Goal: Transaction & Acquisition: Purchase product/service

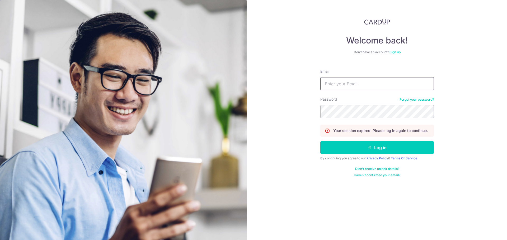
click at [359, 87] on input "Email" at bounding box center [376, 83] width 113 height 13
type input "[EMAIL_ADDRESS][DOMAIN_NAME]"
click at [320, 141] on button "Log in" at bounding box center [376, 147] width 113 height 13
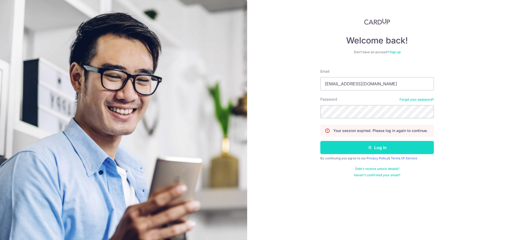
click at [387, 145] on button "Log in" at bounding box center [376, 147] width 113 height 13
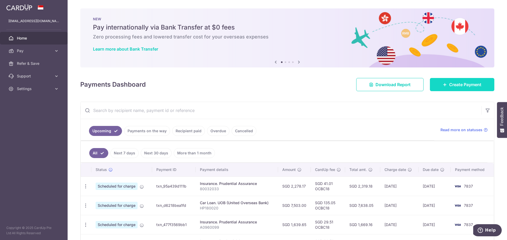
click at [451, 88] on link "Create Payment" at bounding box center [462, 84] width 64 height 13
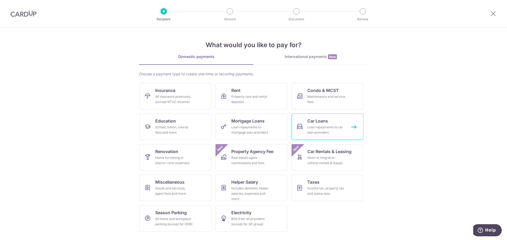
click at [321, 119] on span "Car Loans" at bounding box center [317, 121] width 21 height 6
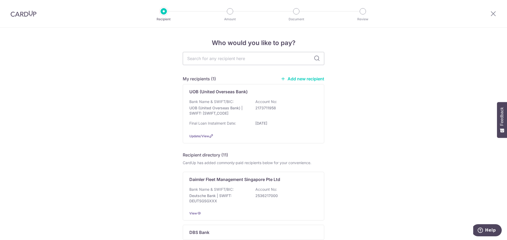
click at [310, 79] on link "Add new recipient" at bounding box center [303, 78] width 44 height 5
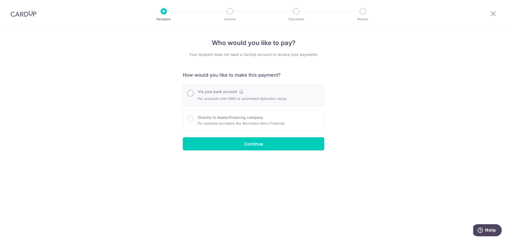
click at [189, 91] on input "Via your bank account" at bounding box center [190, 93] width 6 height 6
radio input "true"
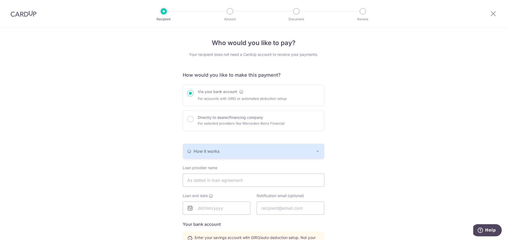
scroll to position [106, 0]
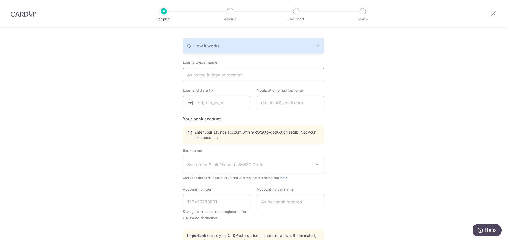
click at [231, 76] on input "text" at bounding box center [253, 74] width 141 height 13
click at [338, 157] on div "Who would you like to pay? Your recipient does not need a CardUp account to rec…" at bounding box center [253, 105] width 507 height 367
drag, startPoint x: 281, startPoint y: 72, endPoint x: 283, endPoint y: 72, distance: 2.7
click at [281, 72] on input "Mercedes-Benz Financial Services Singapore Ltd" at bounding box center [253, 74] width 141 height 13
click at [287, 75] on input "Mercedes-Benz Financial Services Singapore Ltd" at bounding box center [253, 74] width 141 height 13
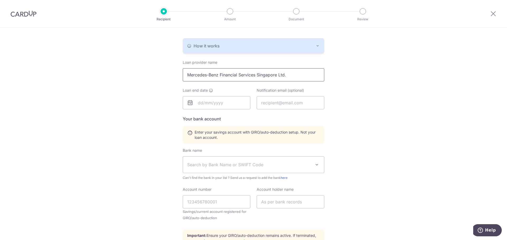
type input "Mercedes-Benz Financial Services Singapore Ltd."
click at [214, 105] on input "text" at bounding box center [217, 102] width 68 height 13
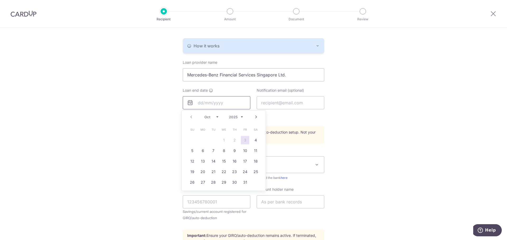
click at [215, 107] on input "text" at bounding box center [217, 102] width 68 height 13
click at [226, 183] on link "29" at bounding box center [224, 182] width 8 height 8
type input "29/10/2025"
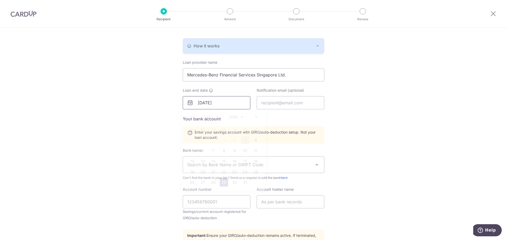
click at [213, 101] on input "29/10/2025" at bounding box center [217, 102] width 68 height 13
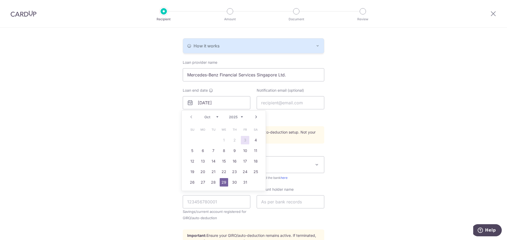
click at [335, 104] on div "Who would you like to pay? Your recipient does not need a CardUp account to rec…" at bounding box center [253, 105] width 507 height 367
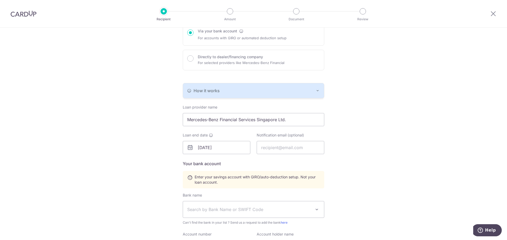
scroll to position [79, 0]
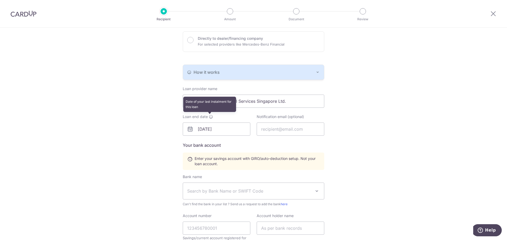
click at [210, 116] on icon at bounding box center [211, 117] width 4 height 4
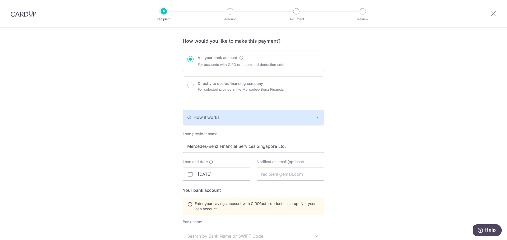
scroll to position [0, 0]
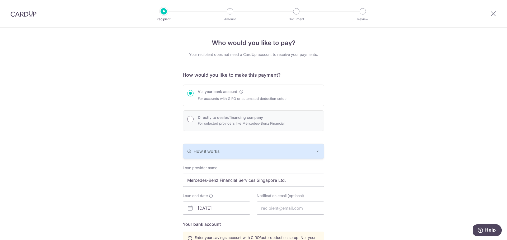
click at [190, 119] on input "Directly to dealer/financing company" at bounding box center [190, 119] width 6 height 6
radio input "true"
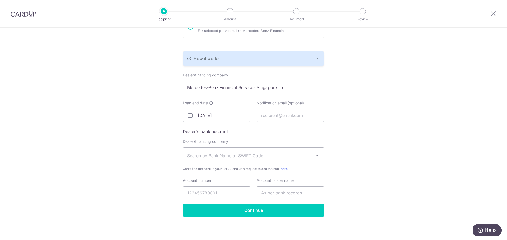
scroll to position [94, 0]
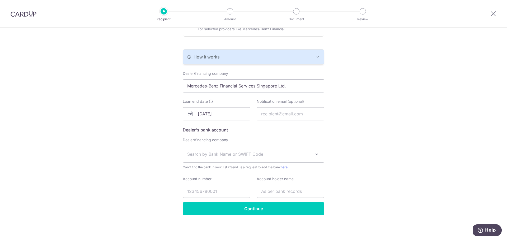
click at [352, 127] on div "Who would you like to pay? Your recipient does not need a CardUp account to rec…" at bounding box center [253, 86] width 507 height 307
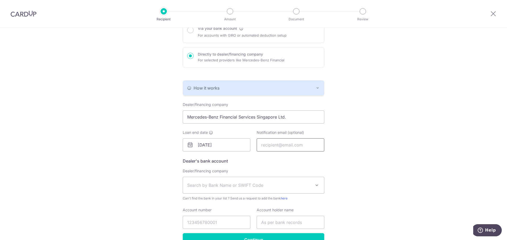
scroll to position [79, 0]
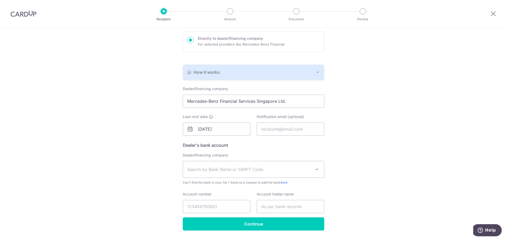
click at [299, 118] on label "Notification email (optional)" at bounding box center [280, 116] width 47 height 5
click at [358, 150] on div "Who would you like to pay? Your recipient does not need a CardUp account to rec…" at bounding box center [253, 102] width 507 height 307
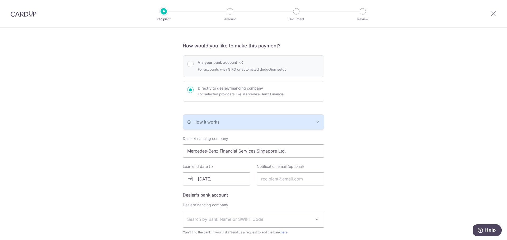
scroll to position [26, 0]
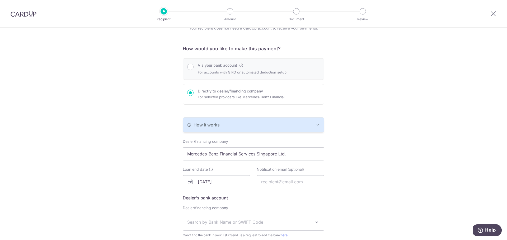
click at [208, 66] on label "Via your bank account" at bounding box center [217, 65] width 39 height 5
click at [193, 66] on input "Via your bank account" at bounding box center [190, 67] width 6 height 6
radio input "true"
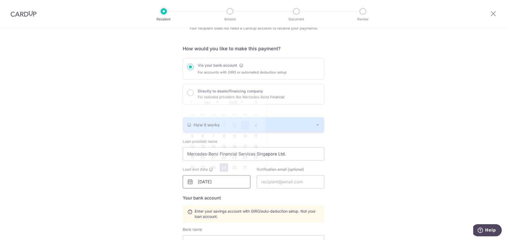
click at [213, 180] on input "29/10/2025" at bounding box center [217, 182] width 68 height 13
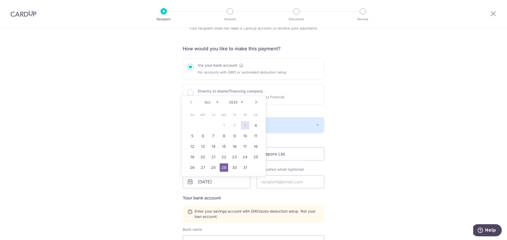
click at [240, 101] on select "2025 2026 2027 2028 2029 2030 2031 2032 2033 2034 2035" at bounding box center [236, 102] width 14 height 4
click at [217, 102] on select "Jan Feb Mar Apr May Jun [DATE] Aug Sep Oct Nov Dec" at bounding box center [211, 102] width 14 height 4
click at [204, 170] on link "29" at bounding box center [202, 168] width 8 height 8
type input "29/05/2028"
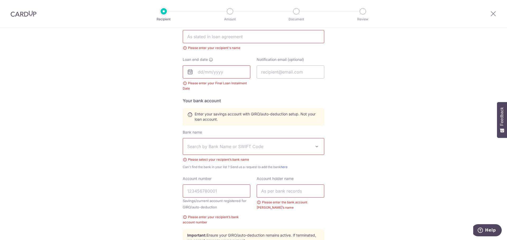
scroll to position [135, 0]
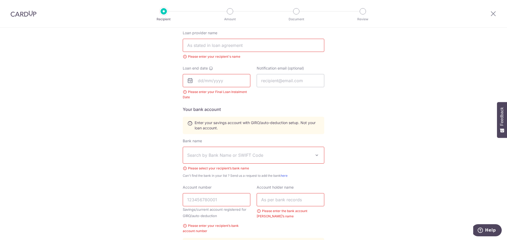
click at [188, 80] on icon at bounding box center [190, 81] width 6 height 6
click at [188, 83] on icon at bounding box center [190, 81] width 6 height 6
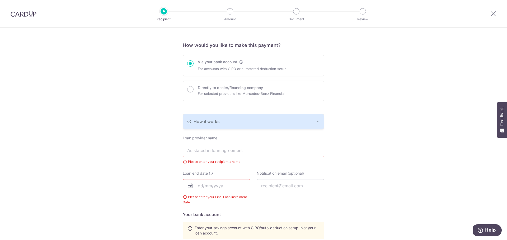
scroll to position [0, 0]
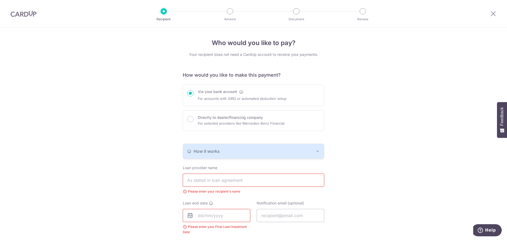
click at [225, 183] on input "text" at bounding box center [253, 180] width 141 height 13
type input "Mercedes-Benz Financial Services Singapore Ltd."
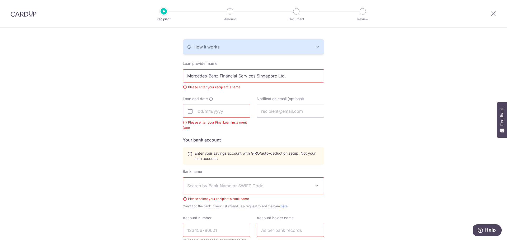
scroll to position [106, 0]
click at [209, 105] on input "text" at bounding box center [217, 110] width 68 height 13
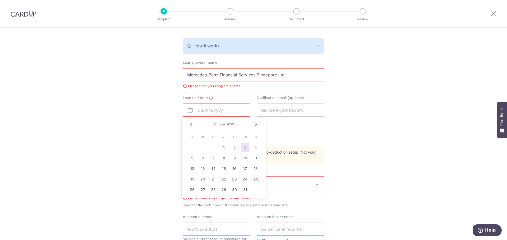
click at [205, 108] on input "text" at bounding box center [217, 110] width 68 height 13
click at [188, 106] on input "text" at bounding box center [217, 110] width 68 height 13
click at [191, 112] on icon at bounding box center [190, 110] width 6 height 6
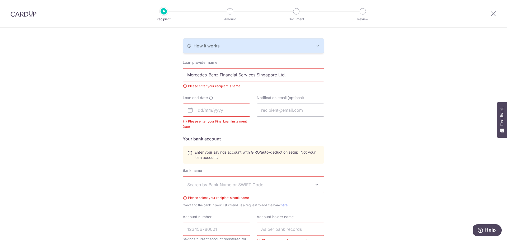
click at [189, 109] on icon at bounding box center [190, 110] width 6 height 6
click at [204, 109] on input "text" at bounding box center [217, 110] width 68 height 13
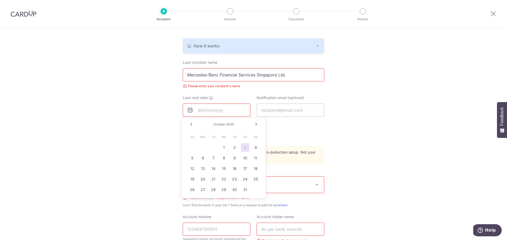
click at [253, 124] on link "Next" at bounding box center [256, 124] width 6 height 6
click at [231, 122] on span "2025" at bounding box center [232, 124] width 8 height 4
click at [253, 122] on link "Next" at bounding box center [256, 124] width 6 height 6
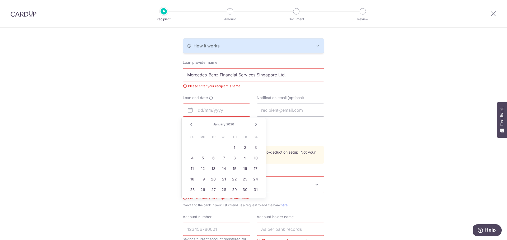
click at [253, 122] on link "Next" at bounding box center [256, 124] width 6 height 6
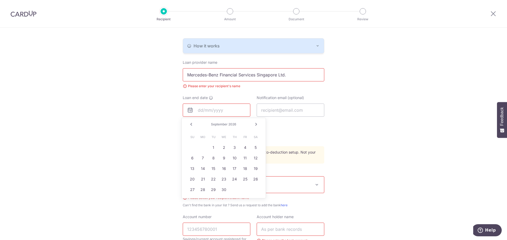
click at [253, 122] on link "Next" at bounding box center [256, 124] width 6 height 6
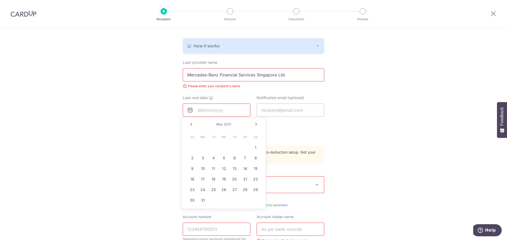
click at [253, 122] on link "Next" at bounding box center [256, 124] width 6 height 6
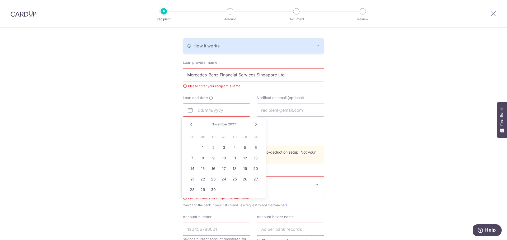
click at [253, 122] on link "Next" at bounding box center [256, 124] width 6 height 6
click at [253, 122] on div "Prev Next December 2027" at bounding box center [224, 124] width 84 height 13
click at [256, 125] on link "Next" at bounding box center [256, 124] width 6 height 6
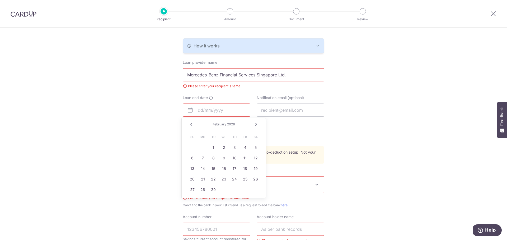
click at [256, 125] on link "Next" at bounding box center [256, 124] width 6 height 6
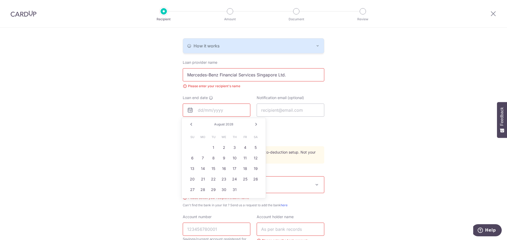
click at [256, 125] on link "Next" at bounding box center [256, 124] width 6 height 6
click at [192, 125] on link "Prev" at bounding box center [191, 124] width 6 height 6
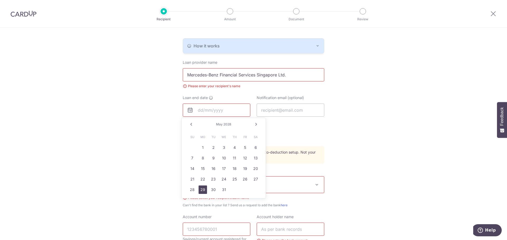
click at [202, 188] on link "29" at bounding box center [202, 190] width 8 height 8
type input "05/29/2028"
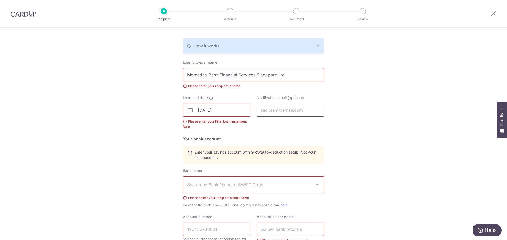
click at [281, 114] on input "text" at bounding box center [291, 110] width 68 height 13
click at [248, 133] on div "Loan end date 05/29/2028 Please enter your Final Loan Instalment Date Notificat…" at bounding box center [253, 115] width 148 height 41
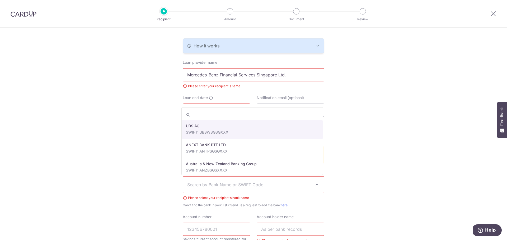
click at [216, 184] on span "Search by Bank Name or SWIFT Code" at bounding box center [249, 185] width 124 height 6
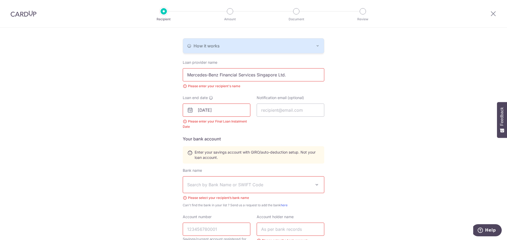
click at [362, 159] on div "Who would you like to pay? Your recipient does not need a CardUp account to rec…" at bounding box center [253, 124] width 507 height 405
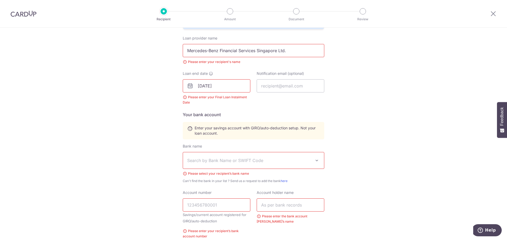
scroll to position [132, 0]
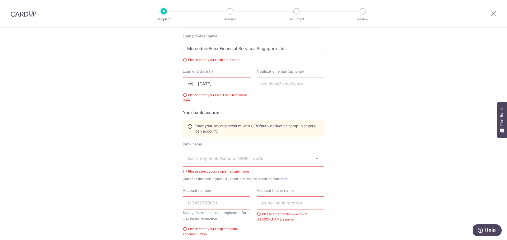
click at [315, 158] on span at bounding box center [317, 158] width 6 height 6
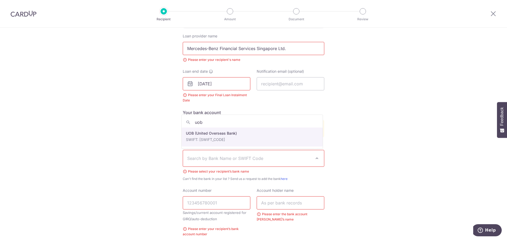
type input "uob"
select select "18"
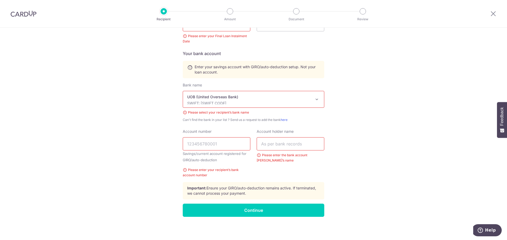
scroll to position [193, 0]
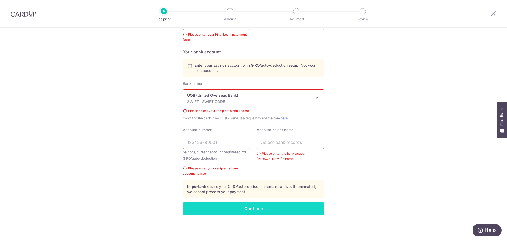
drag, startPoint x: 246, startPoint y: 208, endPoint x: 274, endPoint y: 205, distance: 28.2
click at [247, 208] on input "Continue" at bounding box center [253, 208] width 141 height 13
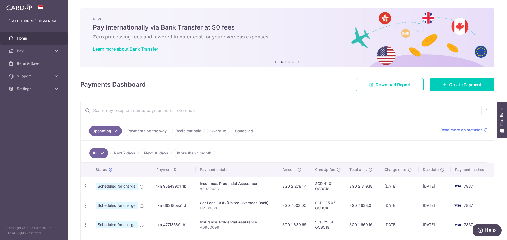
click at [245, 132] on link "Cancelled" at bounding box center [243, 131] width 25 height 10
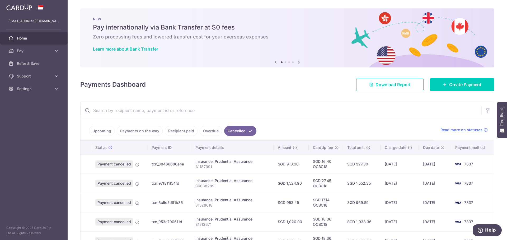
click at [106, 133] on link "Upcoming" at bounding box center [102, 131] width 26 height 10
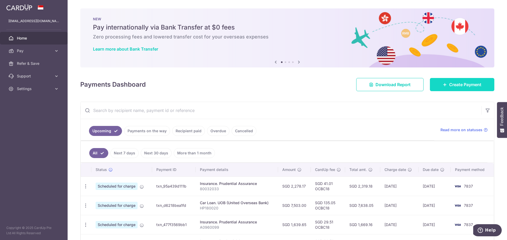
click at [444, 85] on link "Create Payment" at bounding box center [462, 84] width 64 height 13
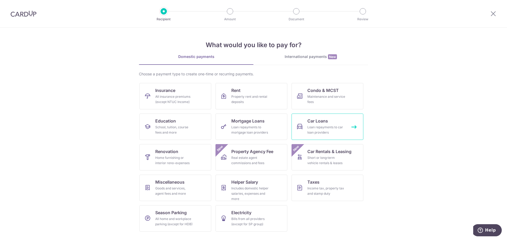
click at [313, 125] on link "Car Loans Loan repayments to car loan providers" at bounding box center [327, 127] width 72 height 26
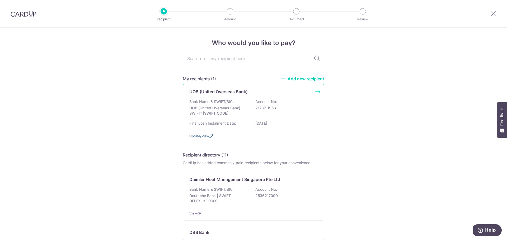
click at [201, 138] on span "Update/View" at bounding box center [199, 136] width 20 height 4
click at [305, 78] on link "Add new recipient" at bounding box center [303, 78] width 44 height 5
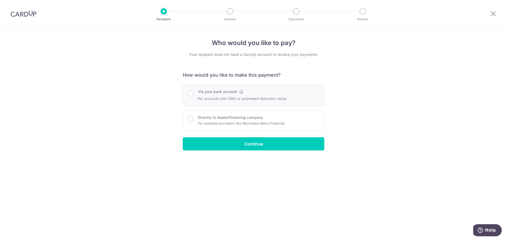
click at [219, 98] on p "For accounts with GIRO or automated deduction setup" at bounding box center [242, 99] width 89 height 6
radio input "true"
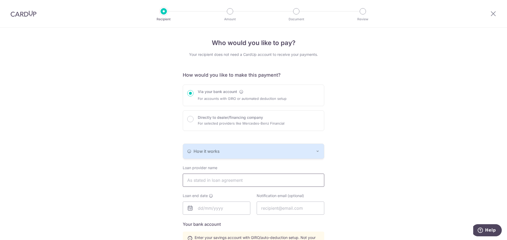
click at [226, 178] on input "text" at bounding box center [253, 180] width 141 height 13
type input "Mercedes-Benz Financial Services Singapore Ltd."
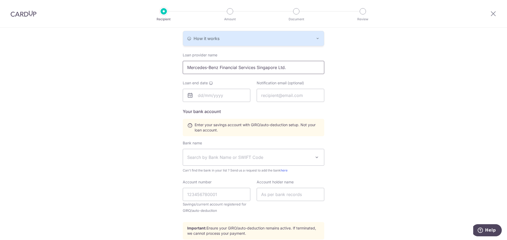
scroll to position [132, 0]
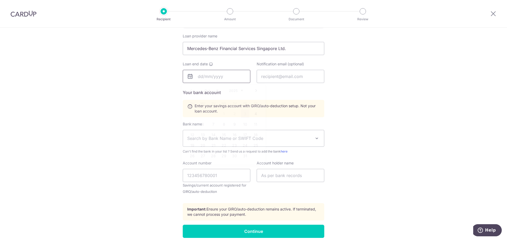
click at [217, 75] on input "text" at bounding box center [217, 76] width 68 height 13
click at [187, 77] on icon at bounding box center [190, 76] width 6 height 6
click at [187, 76] on icon at bounding box center [190, 76] width 6 height 6
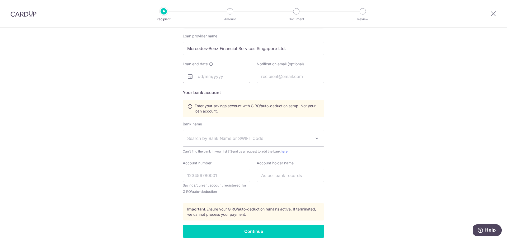
drag, startPoint x: 206, startPoint y: 79, endPoint x: 209, endPoint y: 79, distance: 2.7
click at [206, 79] on input "text" at bounding box center [217, 76] width 68 height 13
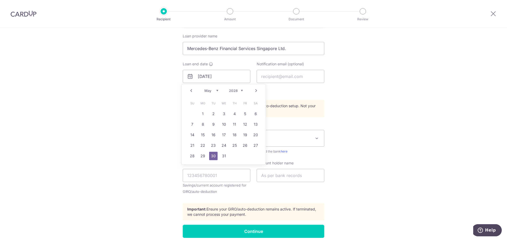
click at [217, 91] on select "Jan Feb Mar Apr May Jun Jul Aug Sep Oct Nov Dec" at bounding box center [211, 91] width 14 height 4
click at [242, 113] on link "2" at bounding box center [245, 114] width 8 height 8
type input "02/06/2028"
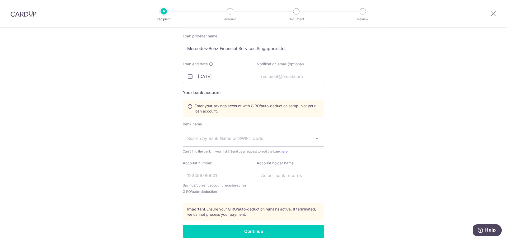
click at [369, 129] on div "Who would you like to pay? Your recipient does not need a CardUp account to rec…" at bounding box center [253, 79] width 507 height 367
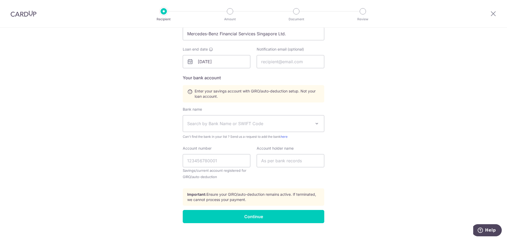
scroll to position [155, 0]
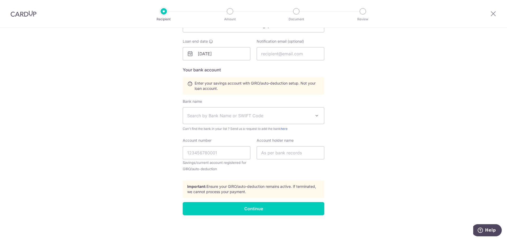
click at [258, 116] on span "Search by Bank Name or SWIFT Code" at bounding box center [249, 116] width 124 height 6
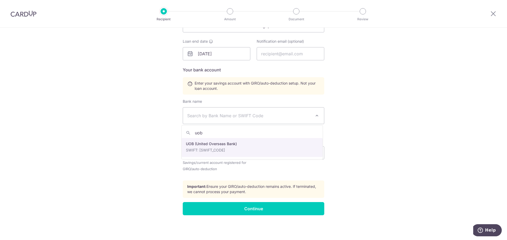
type input "uob"
select select "18"
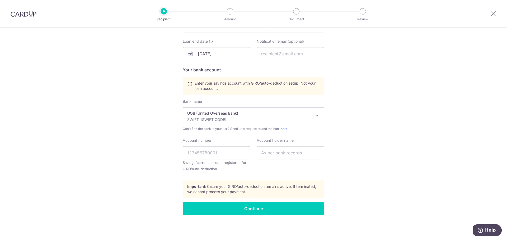
drag, startPoint x: 386, startPoint y: 168, endPoint x: 377, endPoint y: 168, distance: 9.0
click at [386, 168] on div "Who would you like to pay? Your recipient does not need a CardUp account to rec…" at bounding box center [253, 56] width 507 height 367
paste input "217-371-195-8"
type input "2173711958"
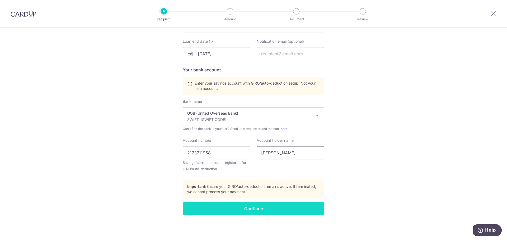
type input "Tan Ling Ling"
click at [258, 210] on input "Continue" at bounding box center [253, 208] width 141 height 13
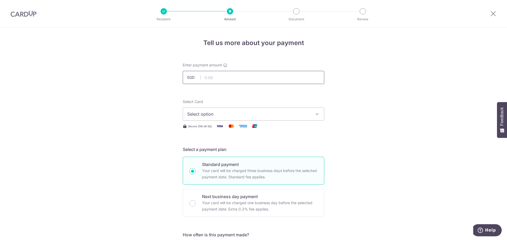
click at [238, 79] on input "text" at bounding box center [253, 77] width 141 height 13
type input "15,006.00"
click at [229, 113] on span "Select option" at bounding box center [248, 114] width 123 height 6
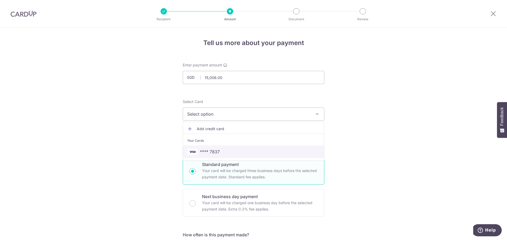
drag, startPoint x: 219, startPoint y: 151, endPoint x: 270, endPoint y: 153, distance: 51.2
click at [219, 151] on span "**** 7837" at bounding box center [253, 152] width 132 height 6
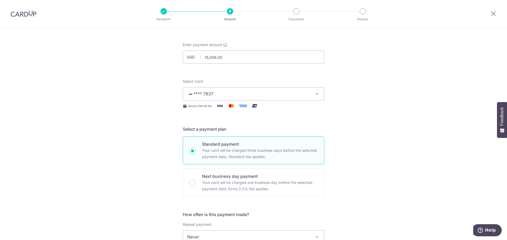
scroll to position [106, 0]
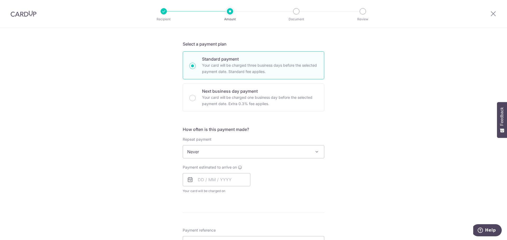
click at [291, 149] on span "Never" at bounding box center [253, 152] width 141 height 13
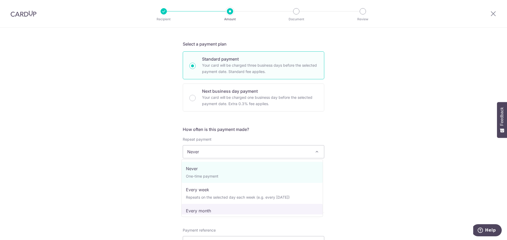
select select "3"
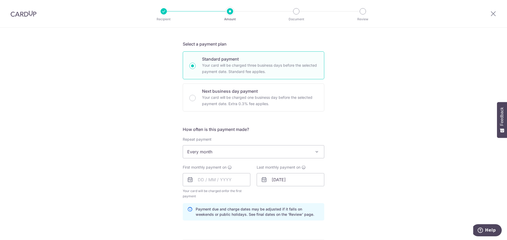
click at [187, 179] on icon at bounding box center [190, 180] width 6 height 6
click at [204, 175] on input "text" at bounding box center [217, 179] width 68 height 13
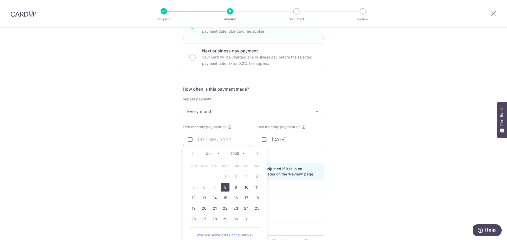
scroll to position [158, 0]
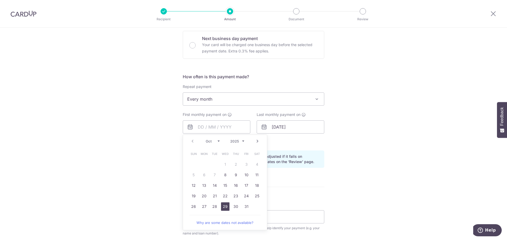
click at [222, 207] on link "29" at bounding box center [225, 207] width 8 height 8
type input "29/10/2025"
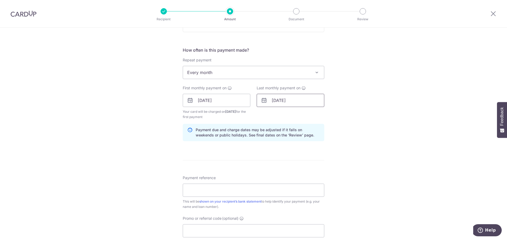
scroll to position [185, 0]
click at [267, 101] on input "[DATE]" at bounding box center [291, 100] width 68 height 13
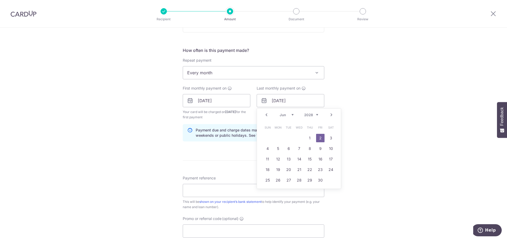
click at [266, 114] on link "Prev" at bounding box center [266, 115] width 6 height 6
click at [278, 182] on link "29" at bounding box center [278, 180] width 8 height 8
type input "29/05/2028"
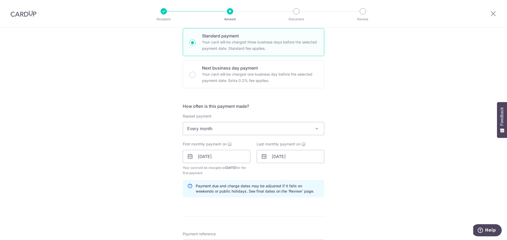
scroll to position [132, 0]
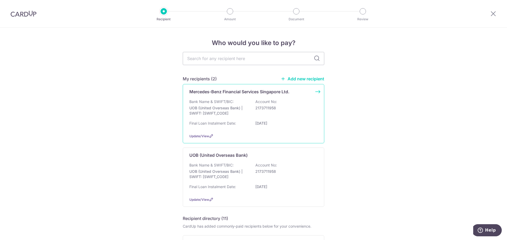
click at [196, 138] on div "Update/View" at bounding box center [253, 137] width 128 height 6
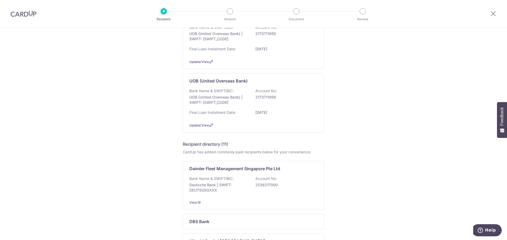
scroll to position [79, 0]
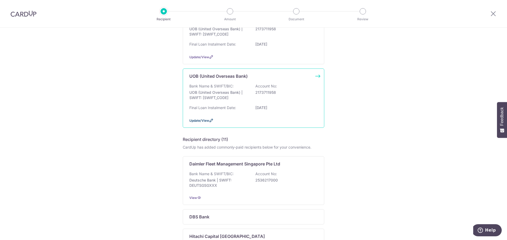
click at [195, 120] on span "Update/View" at bounding box center [199, 121] width 20 height 4
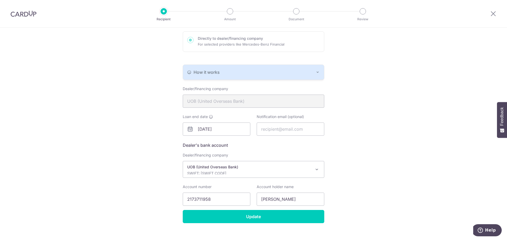
scroll to position [87, 0]
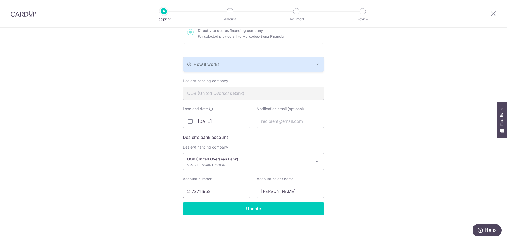
click at [198, 191] on input "2173711958" at bounding box center [217, 191] width 68 height 13
click at [447, 131] on div "Recipient Details Your recipient does not need a CardUp account to receive your…" at bounding box center [253, 91] width 507 height 300
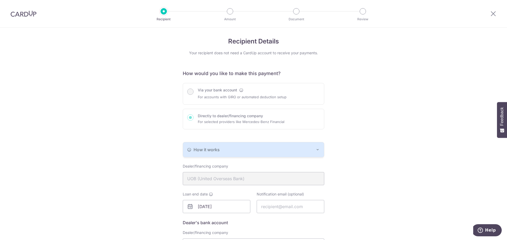
scroll to position [0, 0]
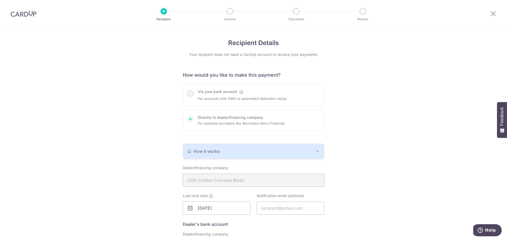
click at [320, 150] on button "How it works" at bounding box center [253, 151] width 141 height 15
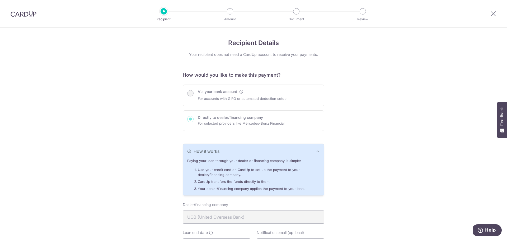
click at [320, 150] on button "How it works" at bounding box center [253, 151] width 141 height 15
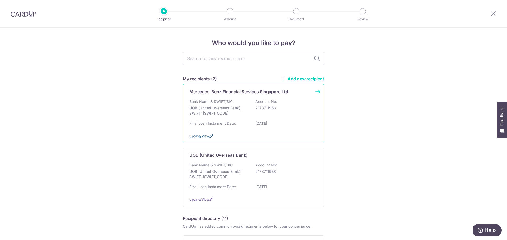
click at [200, 135] on span "Update/View" at bounding box center [199, 136] width 20 height 4
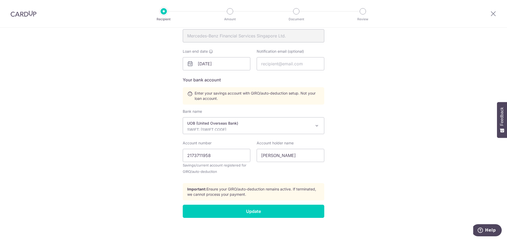
scroll to position [147, 0]
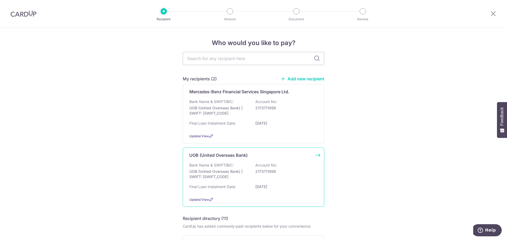
scroll to position [26, 0]
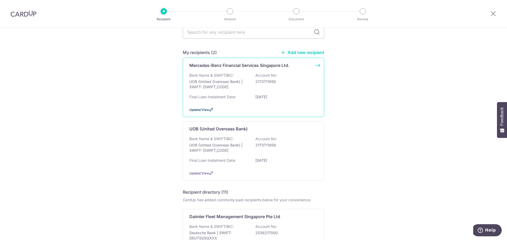
click at [198, 110] on span "Update/View" at bounding box center [199, 110] width 20 height 4
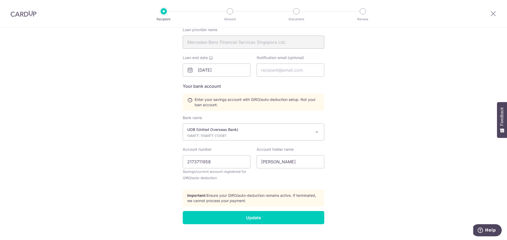
scroll to position [147, 0]
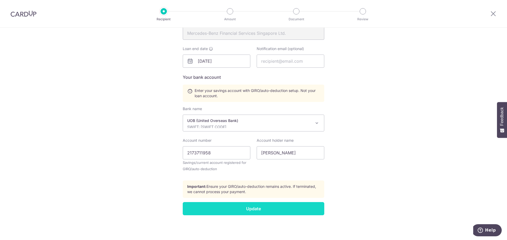
click at [245, 209] on input "Update" at bounding box center [253, 208] width 141 height 13
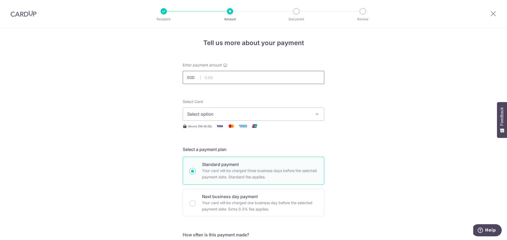
drag, startPoint x: 214, startPoint y: 78, endPoint x: 217, endPoint y: 78, distance: 3.2
click at [214, 78] on input "text" at bounding box center [253, 77] width 141 height 13
type input "1,065.85"
drag, startPoint x: 227, startPoint y: 79, endPoint x: 147, endPoint y: 61, distance: 81.9
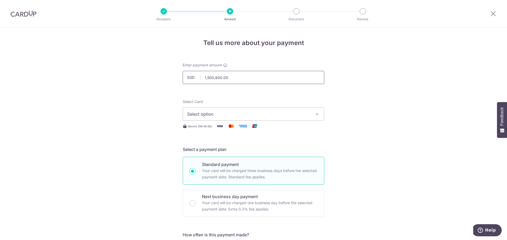
drag, startPoint x: 244, startPoint y: 80, endPoint x: 119, endPoint y: 58, distance: 126.7
type input "15,006.00"
click at [232, 110] on button "Select option" at bounding box center [253, 114] width 141 height 13
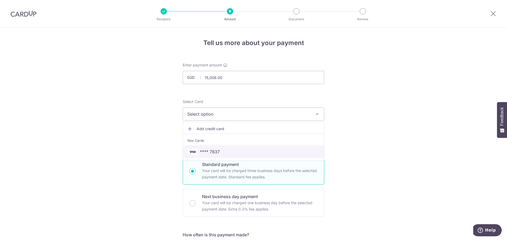
click at [213, 154] on span "**** 7837" at bounding box center [210, 152] width 20 height 6
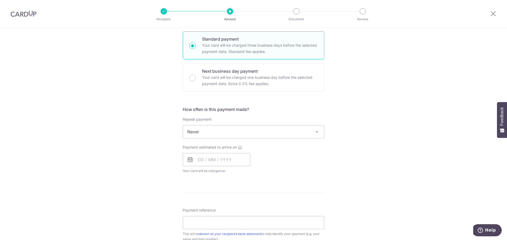
scroll to position [132, 0]
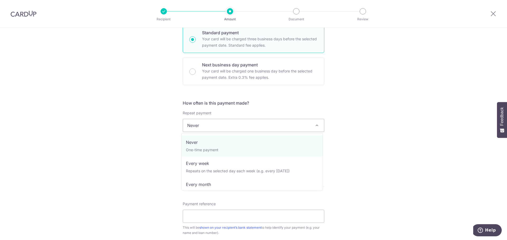
click at [205, 126] on span "Never" at bounding box center [253, 125] width 141 height 13
select select "3"
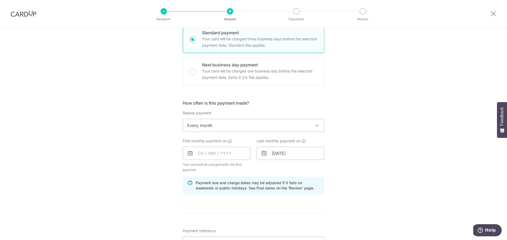
click at [190, 154] on icon at bounding box center [190, 153] width 6 height 6
click at [208, 149] on input "text" at bounding box center [217, 153] width 68 height 13
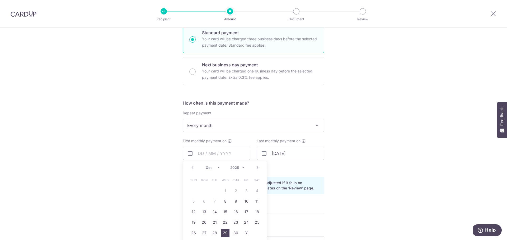
click at [224, 231] on link "29" at bounding box center [225, 233] width 8 height 8
type input "29/10/2025"
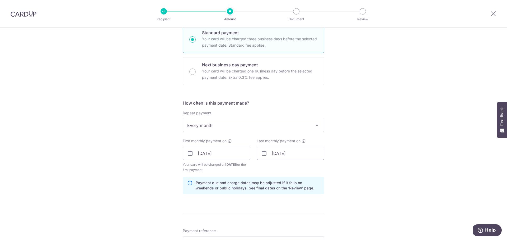
click at [277, 152] on input "02/06/2028" at bounding box center [291, 153] width 68 height 13
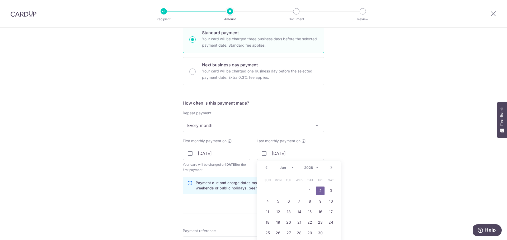
click at [266, 167] on link "Prev" at bounding box center [266, 168] width 6 height 6
click at [276, 232] on link "29" at bounding box center [278, 233] width 8 height 8
type input "[DATE]"
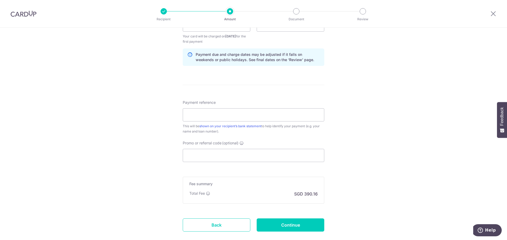
scroll to position [264, 0]
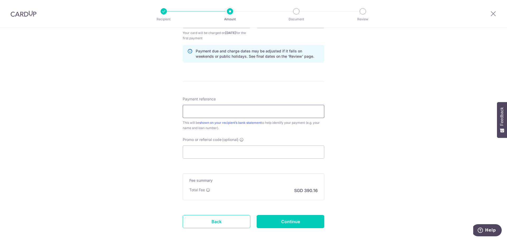
click at [206, 108] on input "Payment reference" at bounding box center [253, 111] width 141 height 13
type input "OCBC18"
drag, startPoint x: 224, startPoint y: 114, endPoint x: 64, endPoint y: 84, distance: 163.0
click at [65, 84] on div "Tell us more about your payment Enter payment amount SGD 15,006.00 15006.00 Sel…" at bounding box center [253, 16] width 507 height 504
click at [214, 150] on input "Promo or referral code (optional)" at bounding box center [253, 152] width 141 height 13
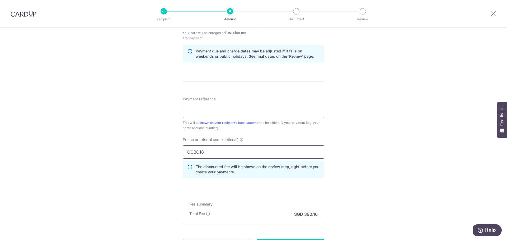
type input "OCBC18"
click at [209, 109] on input "Payment reference" at bounding box center [253, 111] width 141 height 13
type input "HP180020"
drag, startPoint x: 216, startPoint y: 114, endPoint x: 171, endPoint y: 107, distance: 45.7
click at [170, 107] on div "Tell us more about your payment Enter payment amount SGD 15,006.00 15006.00 Sel…" at bounding box center [253, 28] width 507 height 528
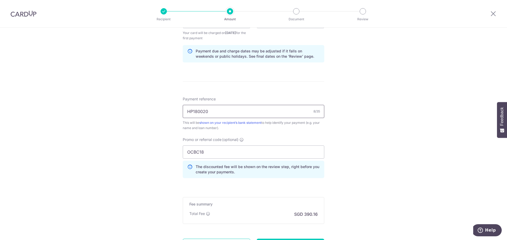
click at [214, 112] on input "HP180020" at bounding box center [253, 111] width 141 height 13
drag, startPoint x: 212, startPoint y: 112, endPoint x: 93, endPoint y: 89, distance: 121.3
click at [93, 89] on div "Tell us more about your payment Enter payment amount SGD 15,006.00 15006.00 Sel…" at bounding box center [253, 28] width 507 height 528
click at [188, 117] on input "Payment reference" at bounding box center [253, 111] width 141 height 13
paste input "HP181720"
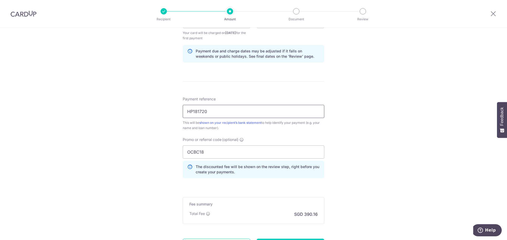
type input "HP181720"
click at [386, 154] on div "Tell us more about your payment Enter payment amount SGD 15,006.00 15006.00 Sel…" at bounding box center [253, 28] width 507 height 528
click at [225, 112] on input "HP181720" at bounding box center [253, 111] width 141 height 13
click at [380, 166] on div "Tell us more about your payment Enter payment amount SGD 15,006.00 15006.00 Sel…" at bounding box center [253, 28] width 507 height 528
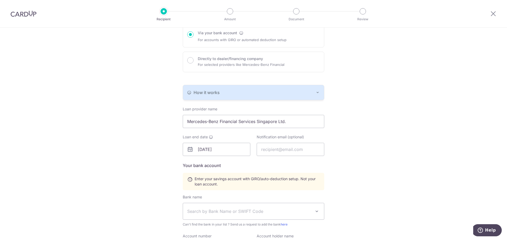
scroll to position [53, 0]
